Goal: Task Accomplishment & Management: Use online tool/utility

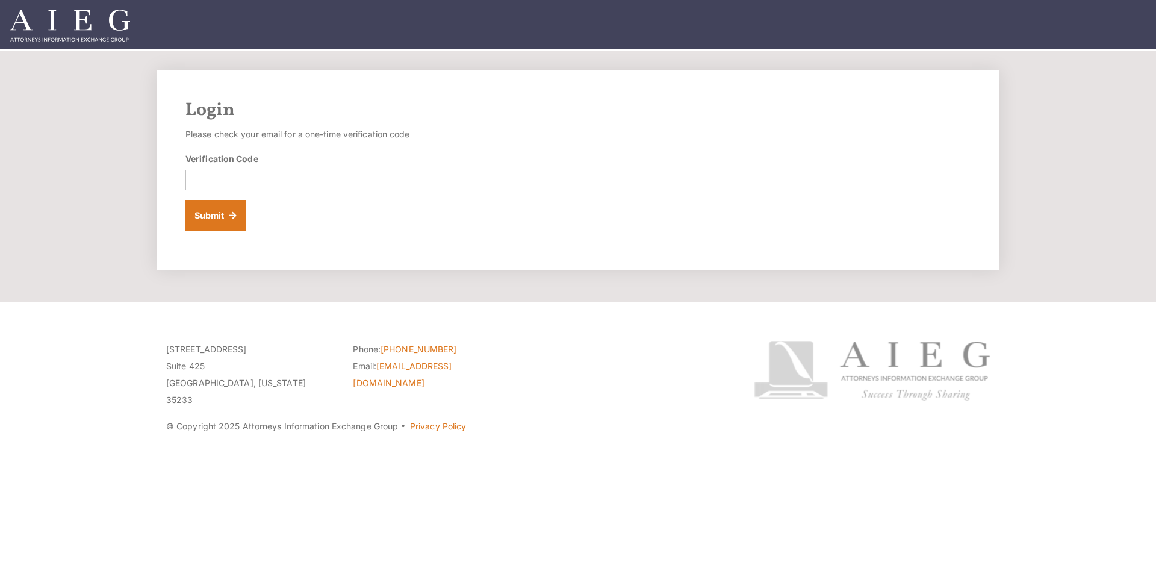
click at [201, 232] on div "Login Please check your email for a one-time verification code Verification Cod…" at bounding box center [578, 169] width 843 height 199
click at [214, 176] on input "Verification Code" at bounding box center [306, 180] width 241 height 20
type input "613512"
click at [216, 210] on button "Submit" at bounding box center [216, 215] width 61 height 31
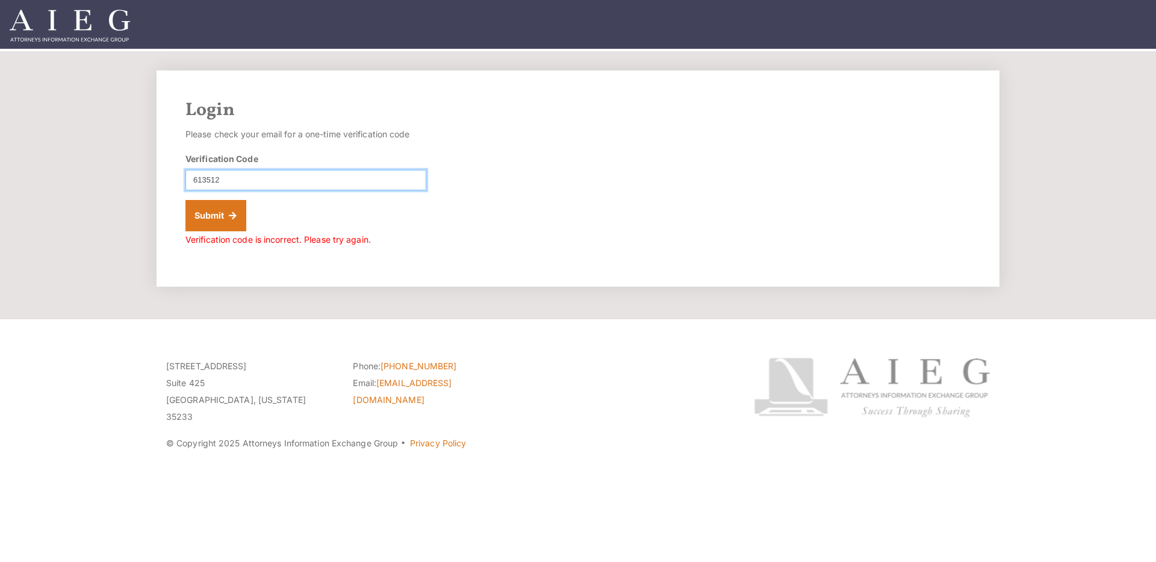
drag, startPoint x: 245, startPoint y: 182, endPoint x: 125, endPoint y: 184, distance: 119.9
click at [134, 182] on section "Login Please check your email for a one-time verification code Verification Cod…" at bounding box center [578, 185] width 1156 height 268
click at [213, 179] on input "138559" at bounding box center [306, 180] width 241 height 20
type input "138599"
click at [228, 213] on button "Submit" at bounding box center [216, 215] width 61 height 31
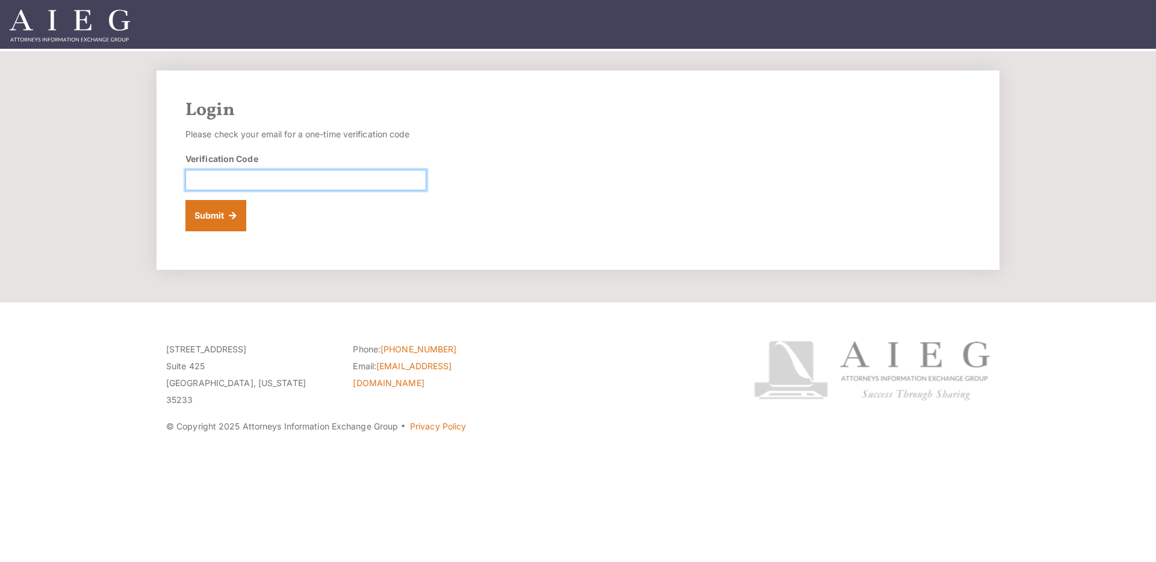
click at [244, 175] on input "Verification Code" at bounding box center [306, 180] width 241 height 20
type input "163075"
click at [220, 213] on button "Submit" at bounding box center [216, 215] width 61 height 31
